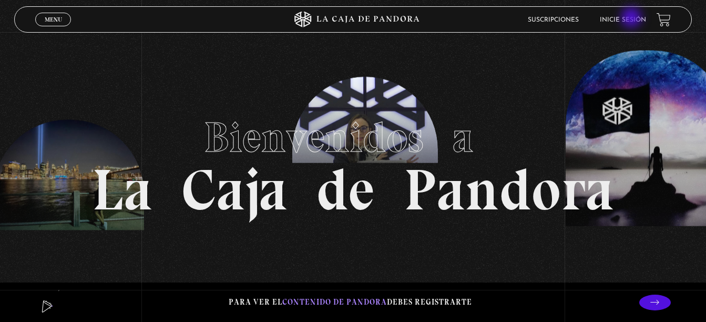
click at [632, 18] on link "Inicie sesión" at bounding box center [623, 20] width 46 height 6
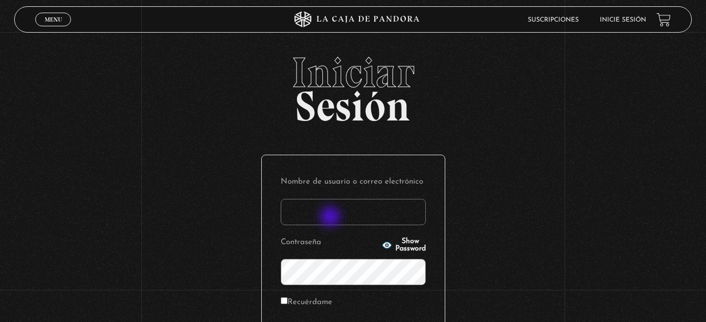
click at [331, 218] on input "Nombre de usuario o correo electrónico" at bounding box center [353, 212] width 145 height 26
type input "hmora72006@yahoo.es"
click at [399, 244] on span "Show Password" at bounding box center [410, 245] width 30 height 15
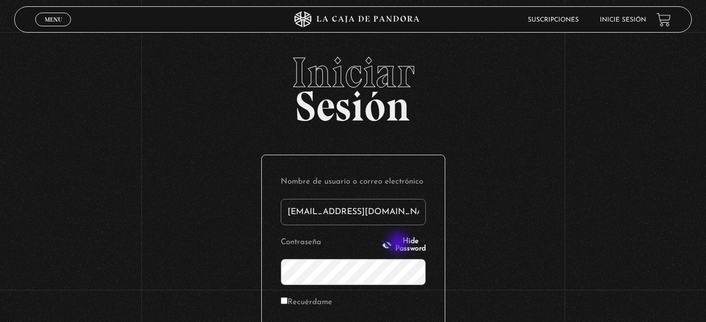
click at [399, 244] on span "Hide Password" at bounding box center [410, 245] width 30 height 15
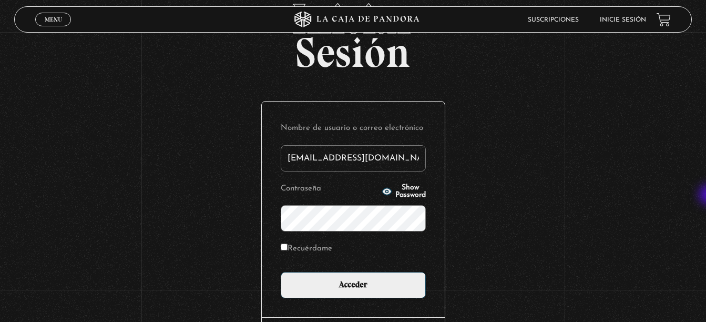
scroll to position [71, 0]
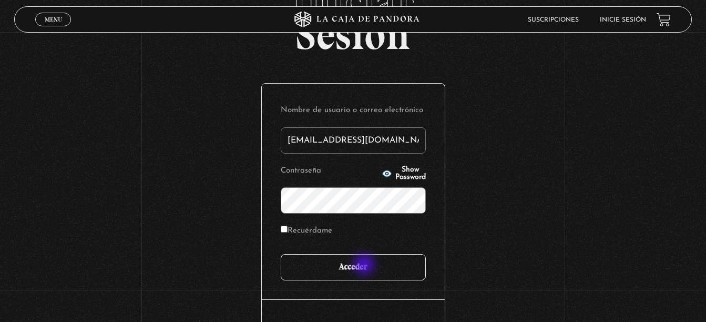
click at [365, 265] on input "Acceder" at bounding box center [353, 267] width 145 height 26
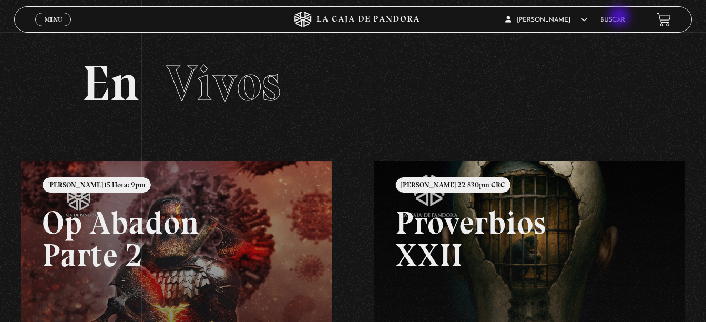
click at [620, 17] on link "Buscar" at bounding box center [612, 20] width 25 height 6
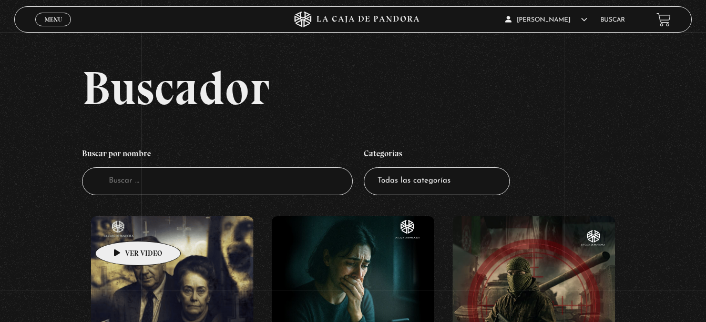
click at [121, 225] on figure at bounding box center [172, 310] width 162 height 189
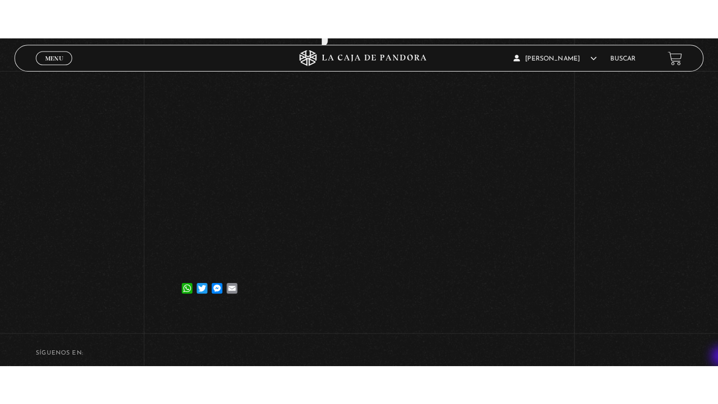
scroll to position [147, 0]
